Goal: Information Seeking & Learning: Learn about a topic

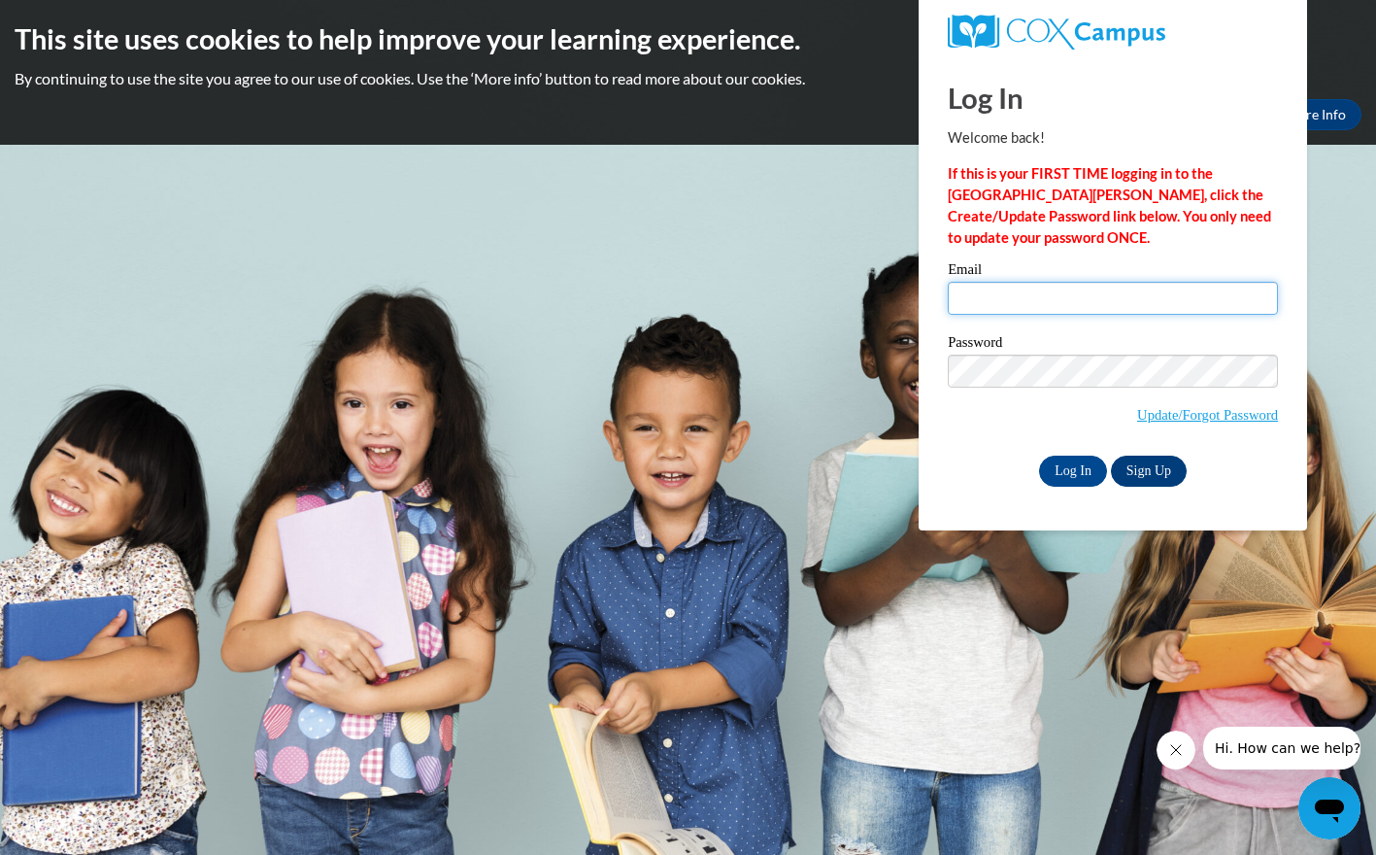
type input "[EMAIL_ADDRESS][DOMAIN_NAME]"
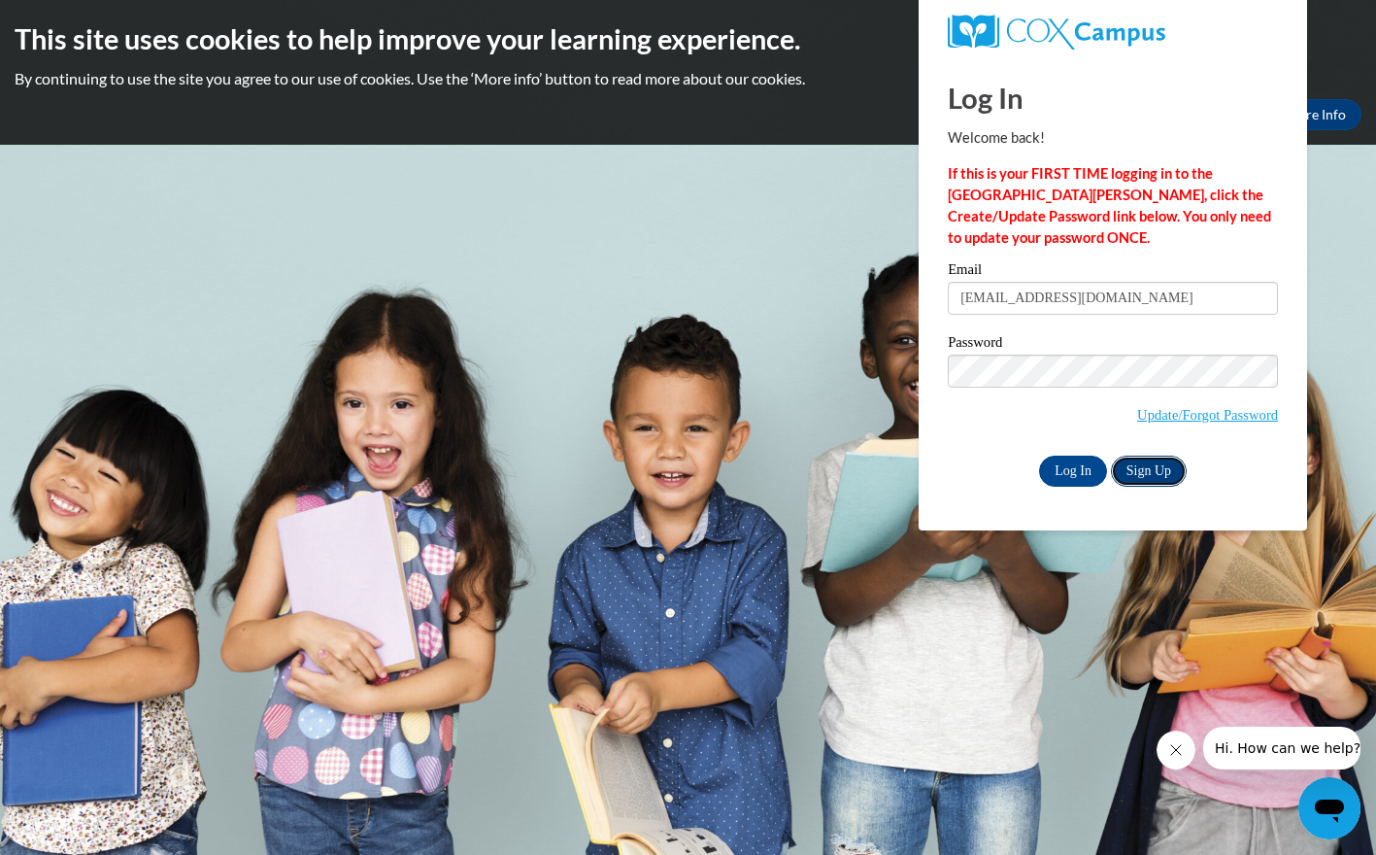
click at [1159, 472] on link "Sign Up" at bounding box center [1149, 470] width 76 height 31
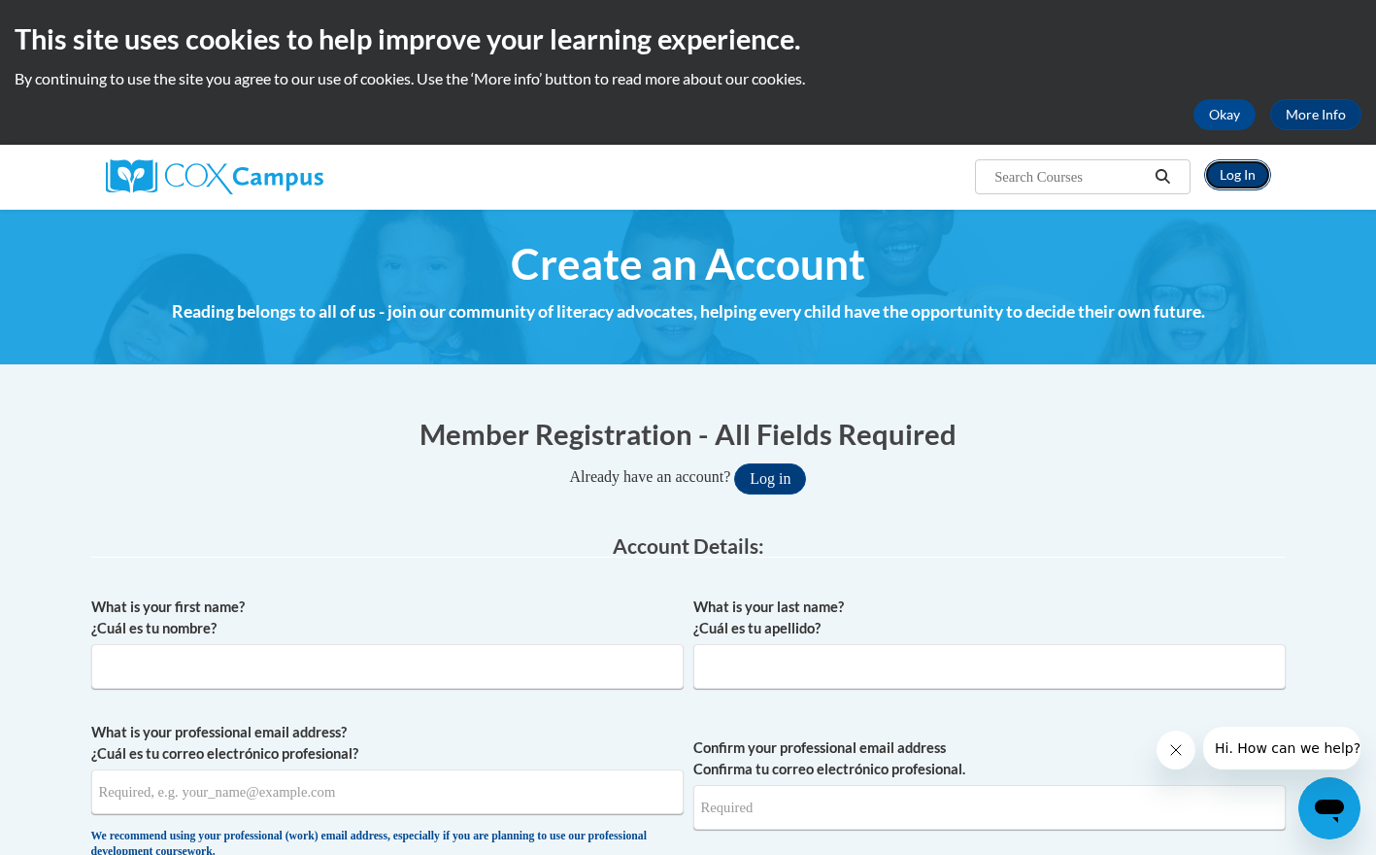
click at [1235, 176] on link "Log In" at bounding box center [1237, 174] width 67 height 31
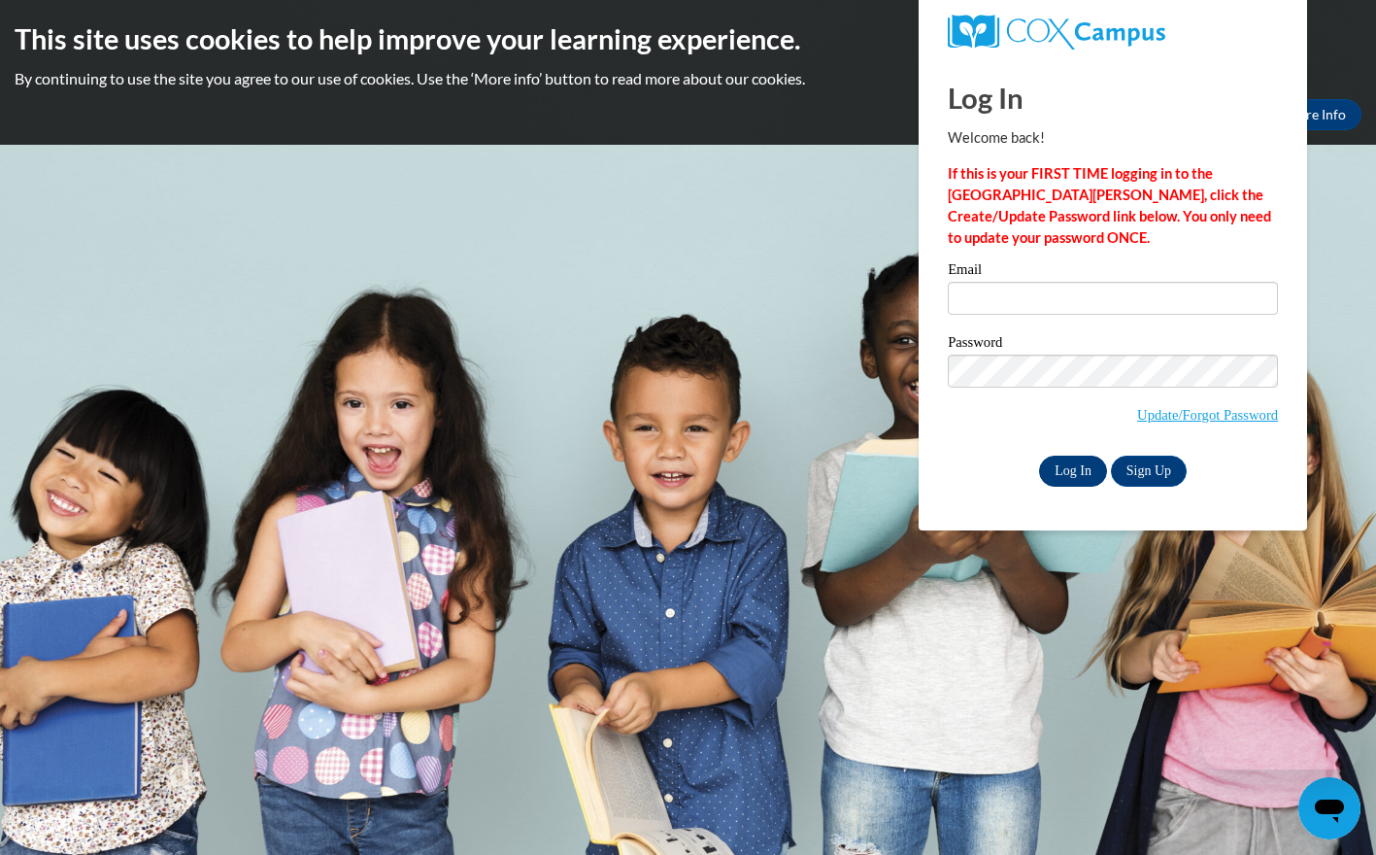
type input "[EMAIL_ADDRESS][DOMAIN_NAME]"
click at [1077, 475] on input "Log In" at bounding box center [1073, 470] width 68 height 31
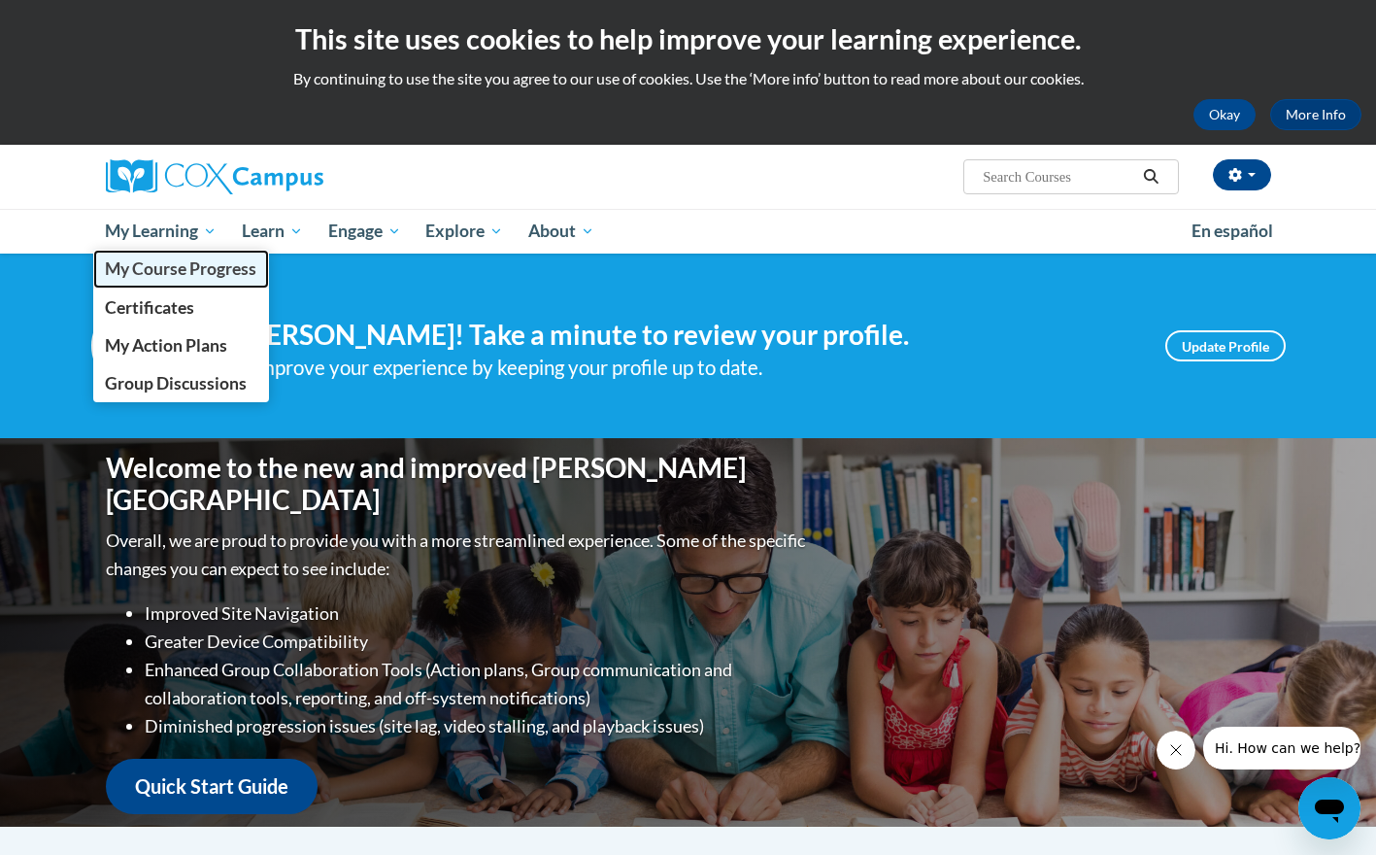
click at [166, 268] on span "My Course Progress" at bounding box center [180, 268] width 151 height 20
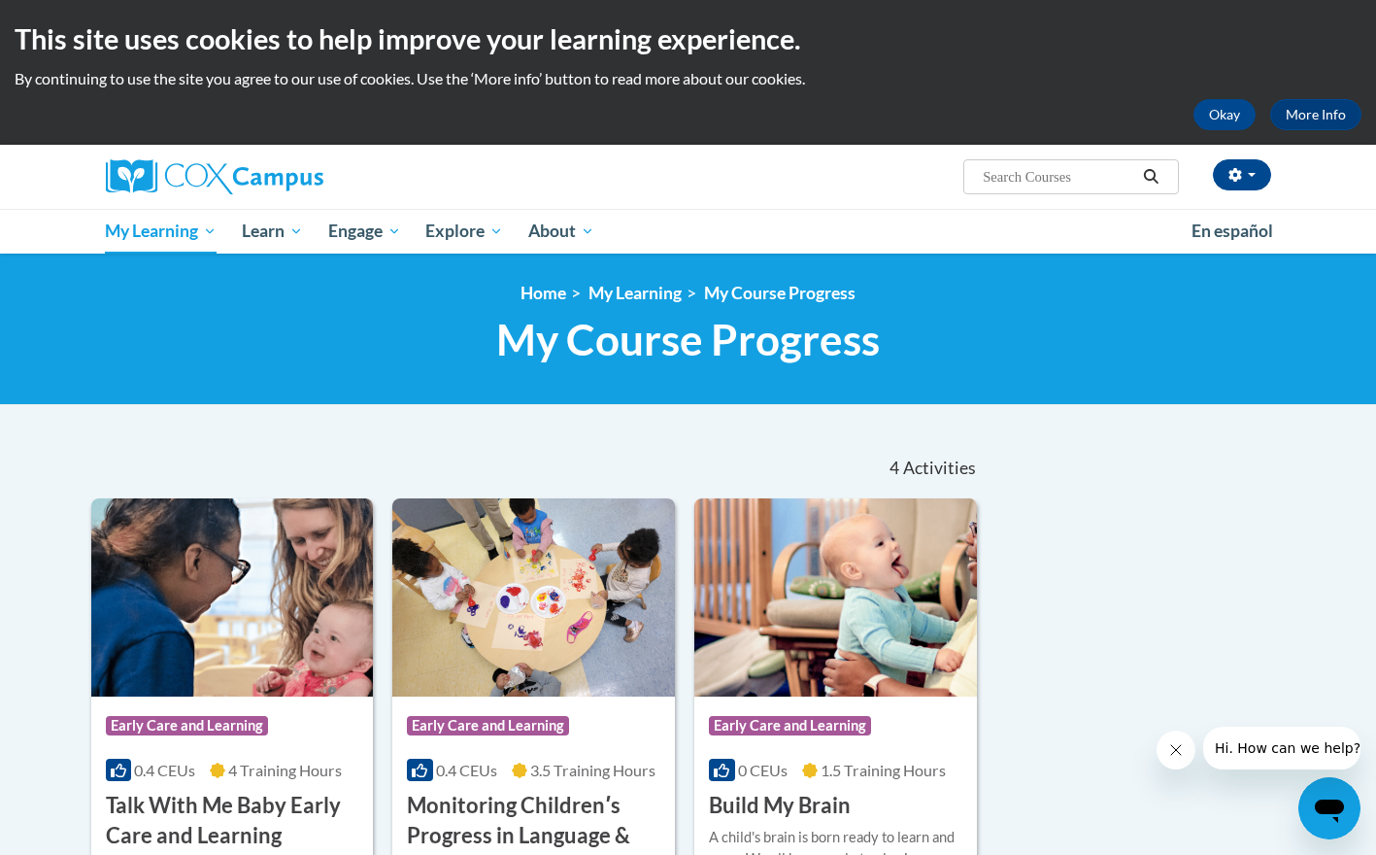
click at [1100, 169] on input "Search..." at bounding box center [1058, 176] width 155 height 23
type input "st10125649"
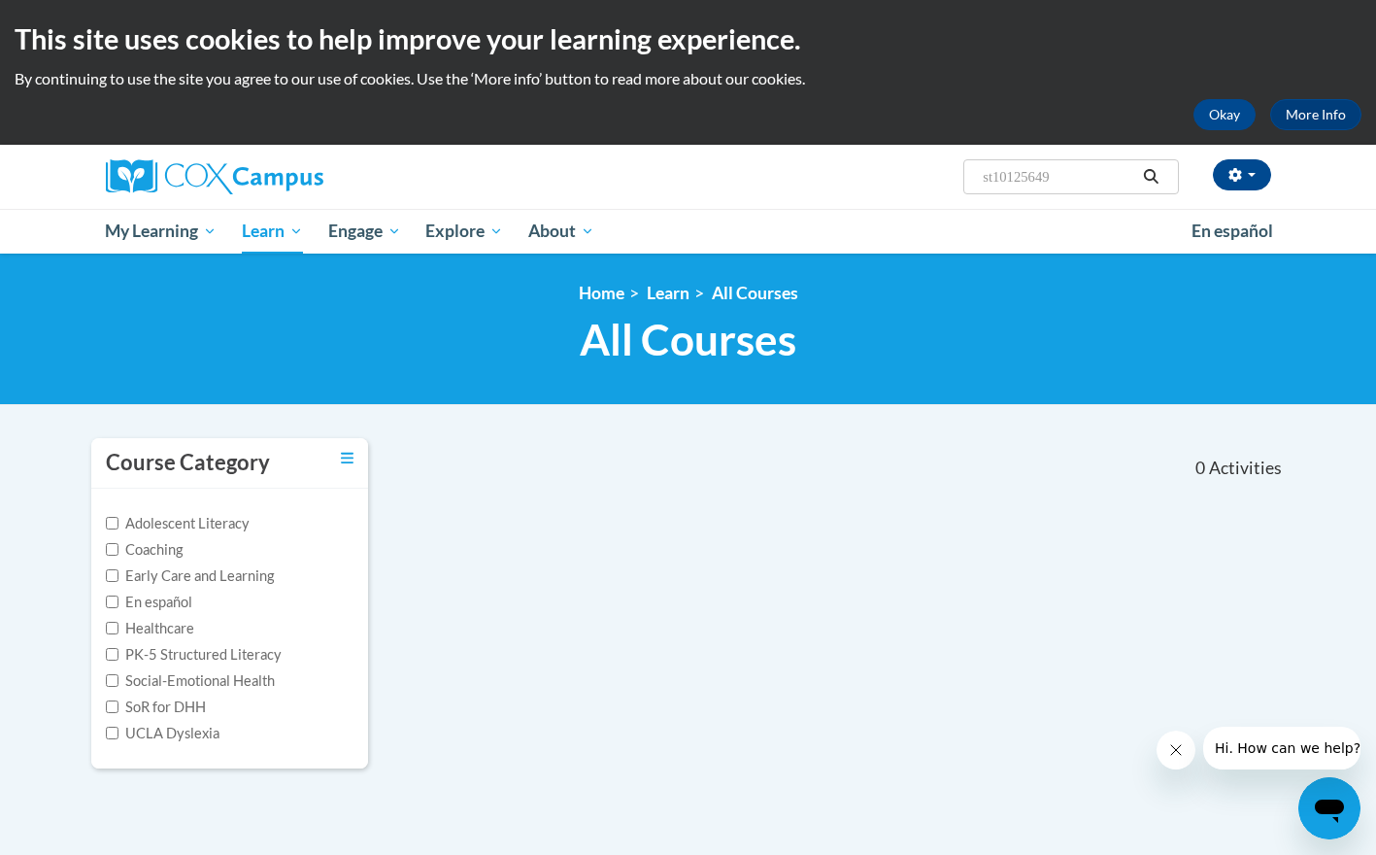
click at [1065, 185] on input "st10125649" at bounding box center [1058, 176] width 155 height 23
type input "s"
type input "an ecosystem approach to developing"
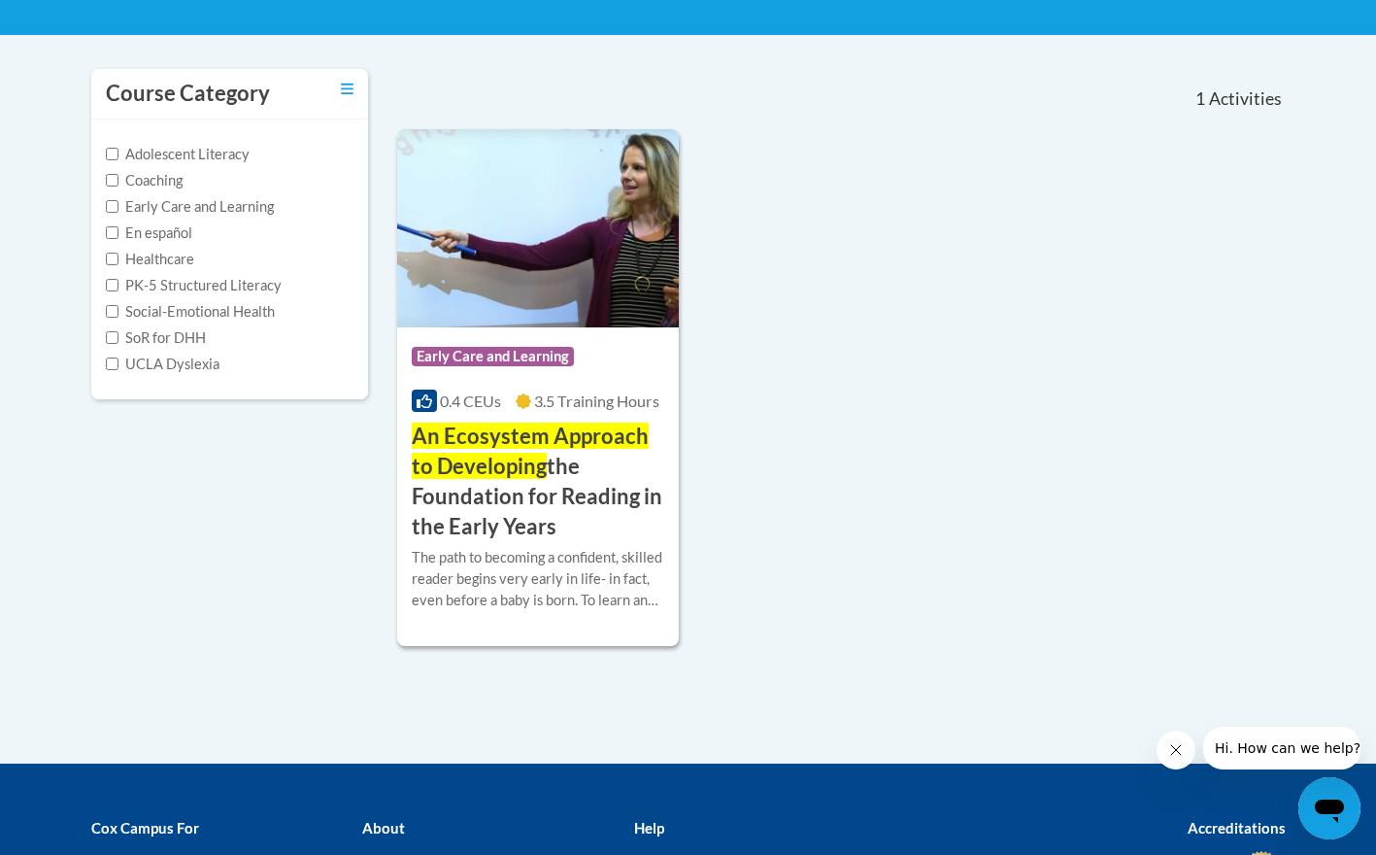
scroll to position [372, 0]
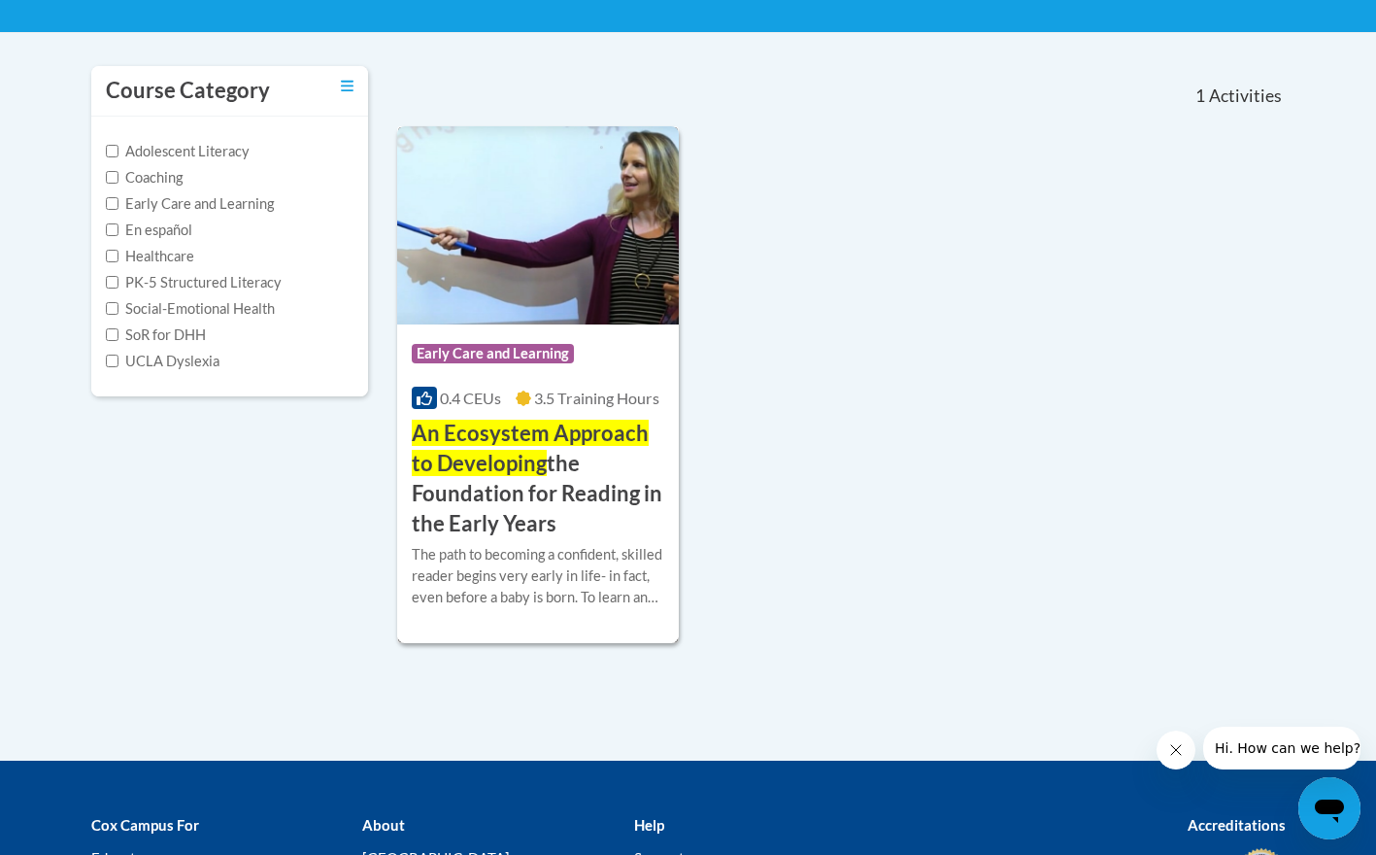
click at [556, 357] on span "Early Care and Learning" at bounding box center [493, 353] width 162 height 19
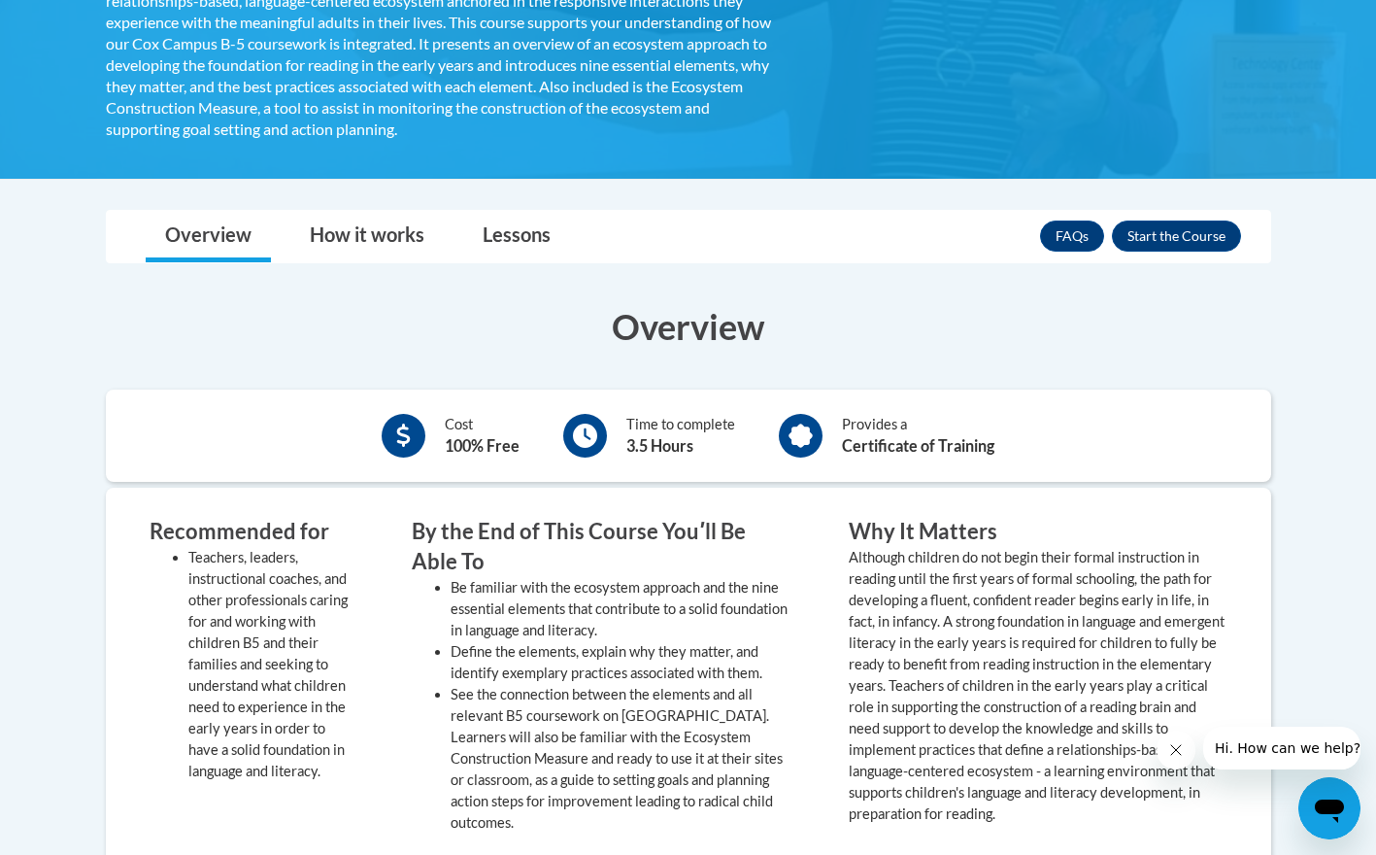
scroll to position [572, 0]
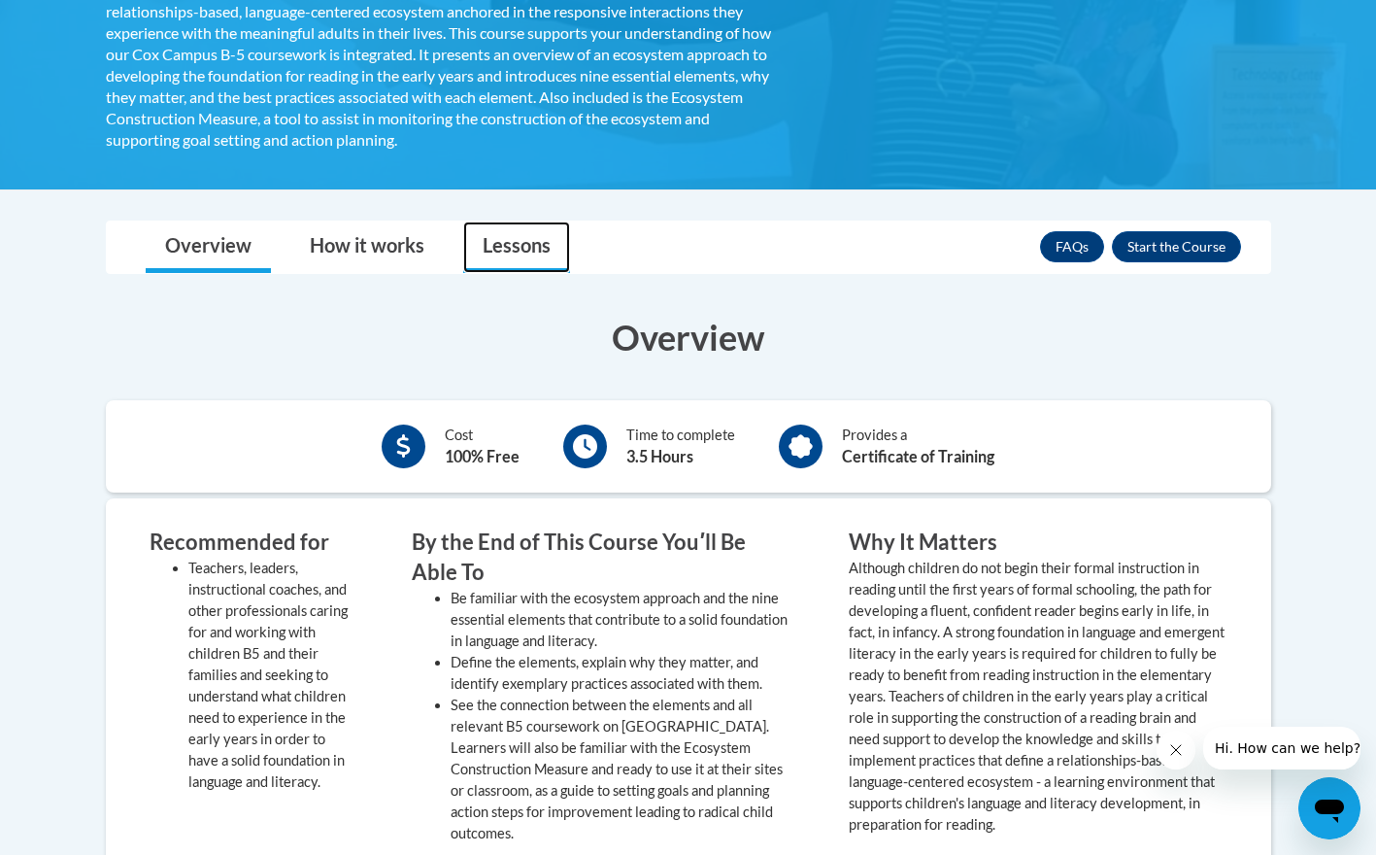
click at [531, 246] on link "Lessons" at bounding box center [516, 246] width 107 height 51
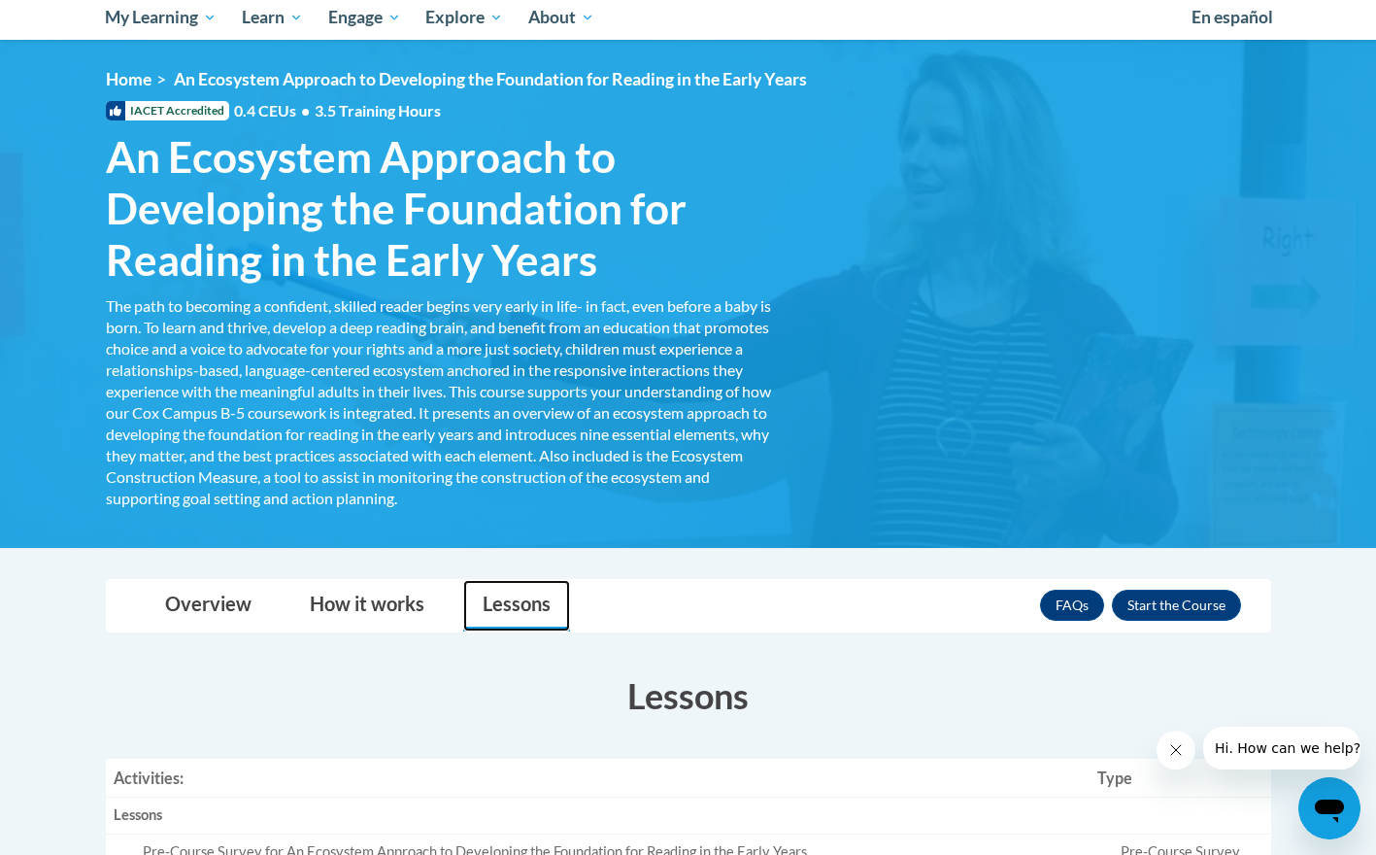
scroll to position [209, 0]
